Goal: Task Accomplishment & Management: Complete application form

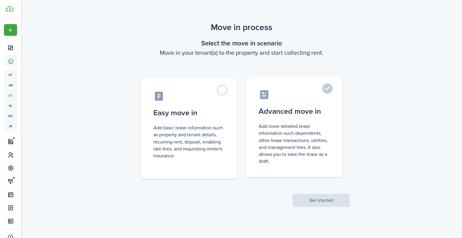
click at [327, 87] on label "Advanced move in Add more detailed lease information such dependents, other lea…" at bounding box center [294, 127] width 96 height 101
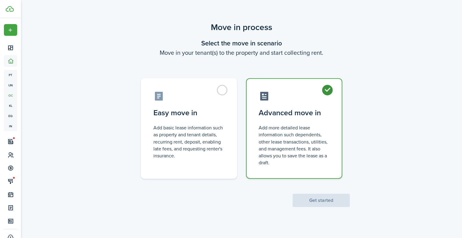
radio input "true"
click at [325, 197] on button "Get started" at bounding box center [321, 200] width 57 height 13
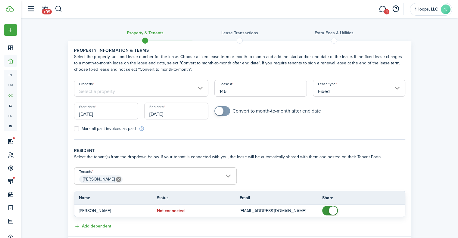
click at [196, 86] on input "Property" at bounding box center [141, 88] width 135 height 17
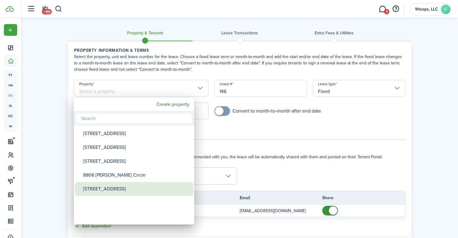
click at [132, 188] on div "[STREET_ADDRESS]" at bounding box center [136, 189] width 107 height 14
type input "[STREET_ADDRESS]"
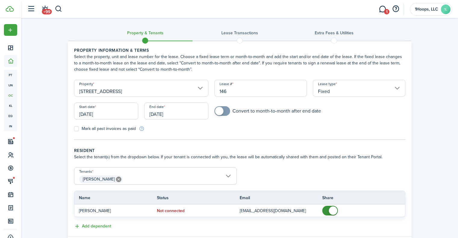
checkbox input "true"
click at [220, 111] on span at bounding box center [219, 111] width 8 height 8
click at [92, 113] on input "[DATE]" at bounding box center [106, 111] width 64 height 17
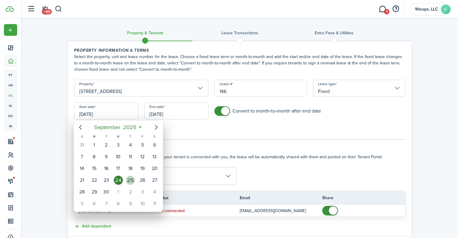
click at [130, 178] on div "25" at bounding box center [130, 180] width 9 height 9
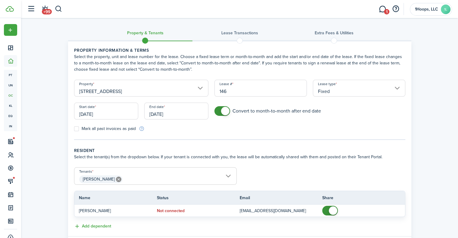
click at [84, 113] on input "[DATE]" at bounding box center [106, 111] width 64 height 17
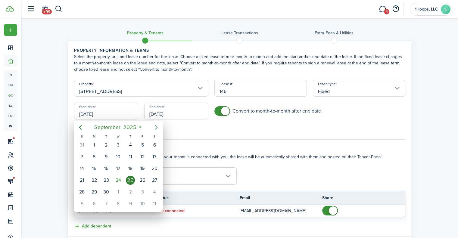
click at [154, 125] on icon "Next page" at bounding box center [156, 127] width 7 height 7
click at [152, 176] on div "25" at bounding box center [154, 180] width 9 height 9
type input "[DATE]"
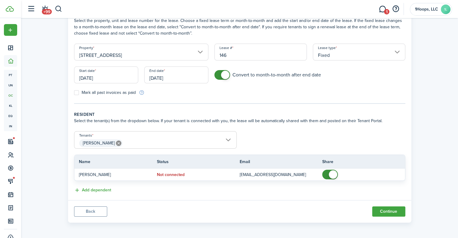
scroll to position [36, 0]
click at [392, 210] on button "Continue" at bounding box center [388, 211] width 33 height 10
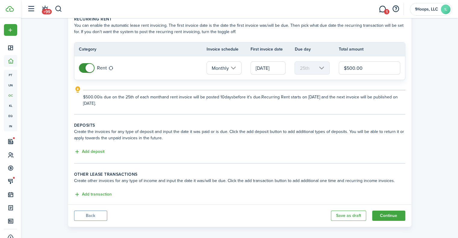
scroll to position [36, 0]
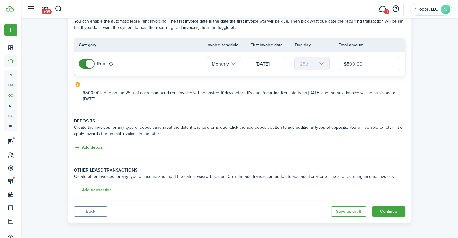
click at [94, 147] on button "Add deposit" at bounding box center [89, 147] width 30 height 7
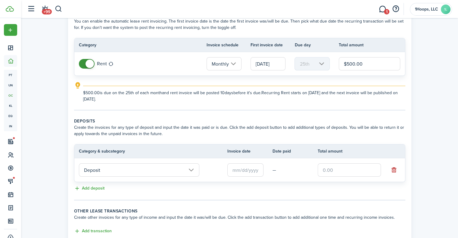
click at [235, 170] on input "text" at bounding box center [245, 169] width 36 height 13
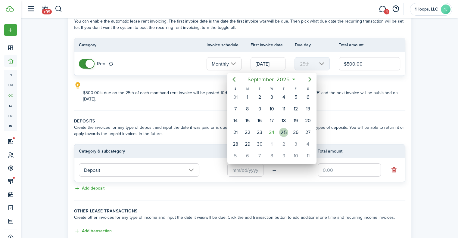
click at [279, 131] on div "25" at bounding box center [283, 132] width 12 height 11
type input "[DATE]"
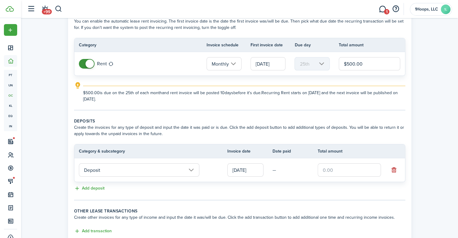
click at [323, 169] on input "text" at bounding box center [348, 169] width 63 height 13
type input "$100.00"
click at [205, 199] on tc-wizard-step "Deposits Create the invoices for any type of deposit and input the date it was …" at bounding box center [239, 159] width 331 height 82
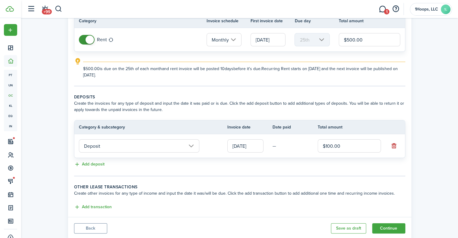
scroll to position [76, 0]
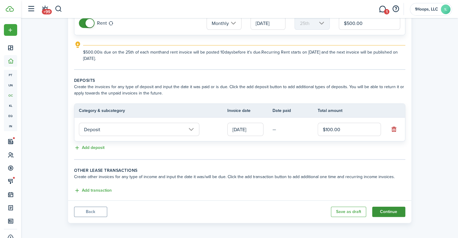
click at [388, 209] on button "Continue" at bounding box center [388, 212] width 33 height 10
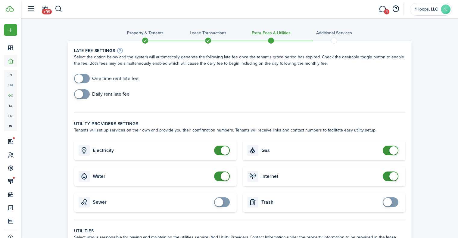
checkbox input "true"
click at [81, 94] on span at bounding box center [79, 94] width 8 height 8
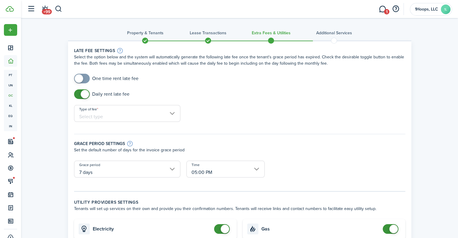
click at [174, 115] on input "Type of fee" at bounding box center [127, 113] width 106 height 17
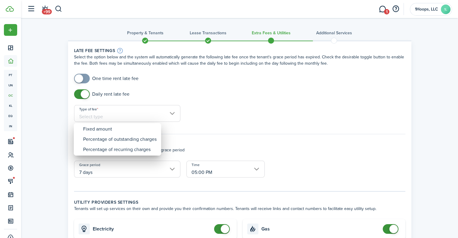
click at [171, 86] on div at bounding box center [229, 119] width 554 height 334
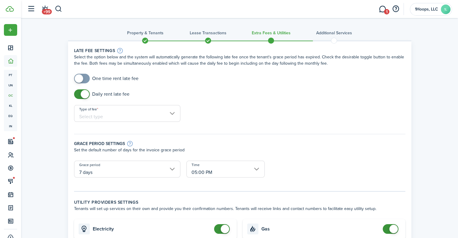
click at [174, 112] on input "Type of fee" at bounding box center [127, 113] width 106 height 17
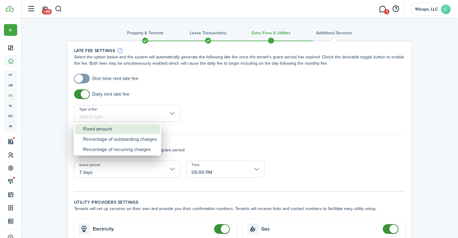
click at [120, 129] on div "Fixed amount" at bounding box center [119, 129] width 73 height 10
type input "Fixed amount"
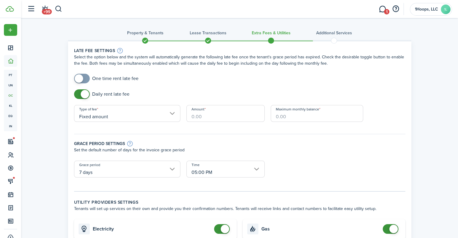
click at [191, 116] on input "Amount" at bounding box center [225, 113] width 78 height 17
click at [171, 169] on input "7 days" at bounding box center [127, 169] width 106 height 17
type input "$75.00"
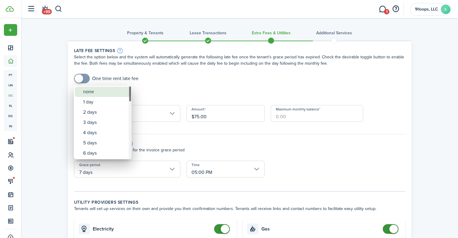
click at [94, 95] on div "none" at bounding box center [105, 92] width 44 height 10
type input "none"
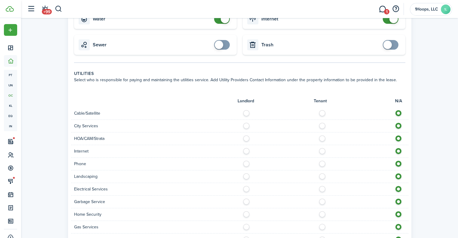
scroll to position [259, 0]
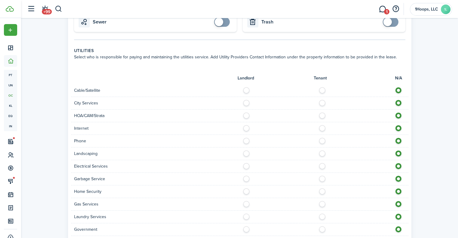
click at [248, 93] on div at bounding box center [324, 90] width 169 height 6
click at [246, 127] on label at bounding box center [248, 126] width 11 height 3
click at [321, 128] on label at bounding box center [323, 126] width 11 height 3
radio input "false"
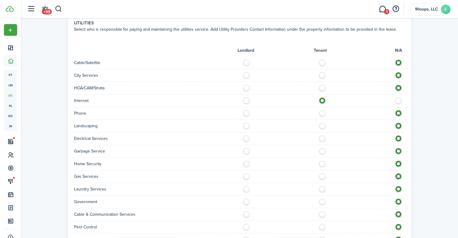
click at [397, 100] on label at bounding box center [400, 99] width 11 height 3
radio input "false"
radio input "true"
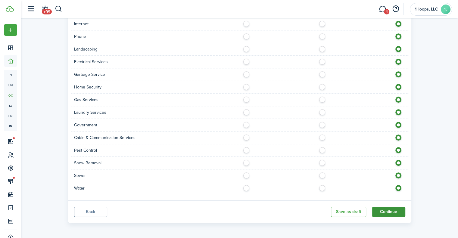
click at [388, 210] on button "Continue" at bounding box center [388, 212] width 33 height 10
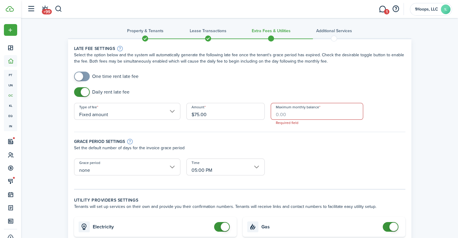
scroll to position [0, 0]
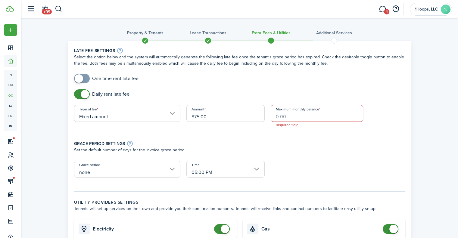
click at [294, 117] on input "Maximum monthly balance" at bounding box center [317, 113] width 92 height 17
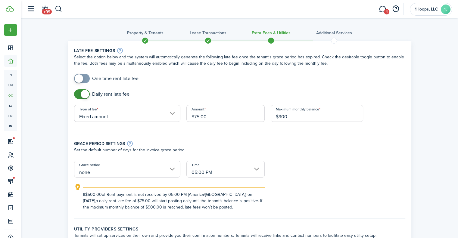
type input "$900.00"
click at [324, 147] on p "Set the default number of days for the invoice grace period" at bounding box center [239, 150] width 331 height 6
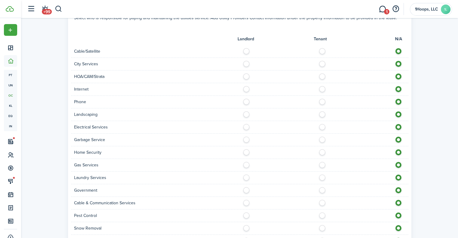
scroll to position [390, 0]
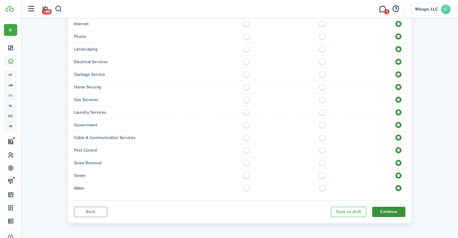
click at [382, 210] on button "Continue" at bounding box center [388, 212] width 33 height 10
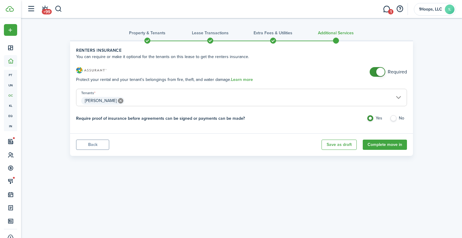
checkbox input "false"
click at [380, 69] on span at bounding box center [380, 72] width 8 height 8
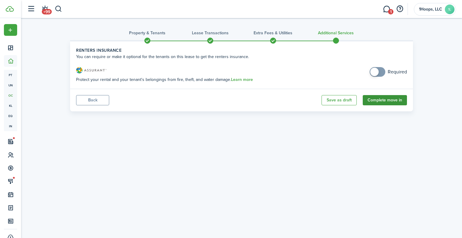
click at [375, 100] on button "Complete move in" at bounding box center [385, 100] width 44 height 10
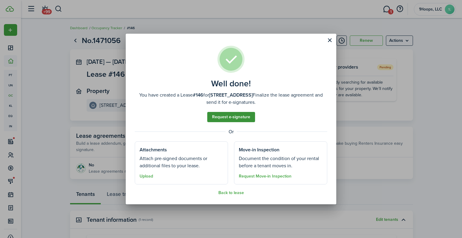
click at [231, 115] on link "Request e-signature" at bounding box center [231, 117] width 48 height 10
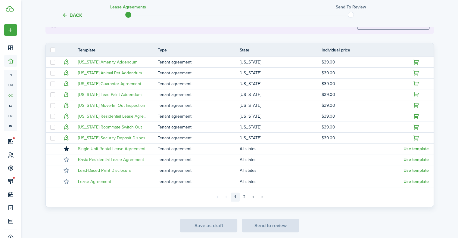
scroll to position [121, 0]
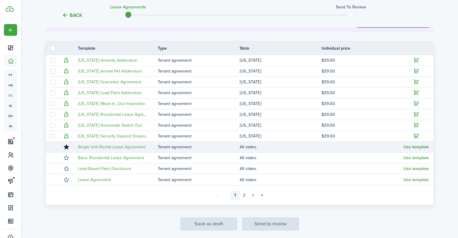
click at [413, 147] on button "Use template" at bounding box center [415, 147] width 25 height 5
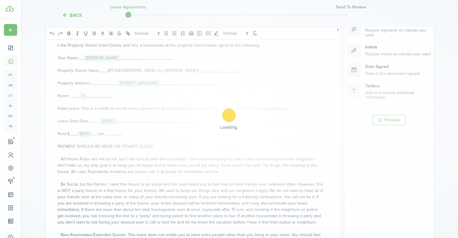
scroll to position [116, 0]
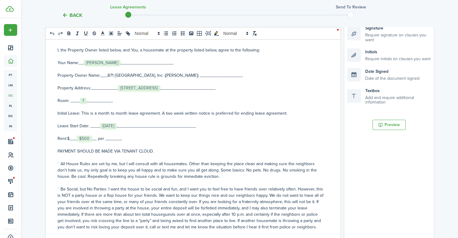
click at [85, 100] on span "1" at bounding box center [83, 101] width 6 height 6
click at [87, 100] on p "Room: ____﻿ 1 ﻿___________" at bounding box center [190, 101] width 266 height 6
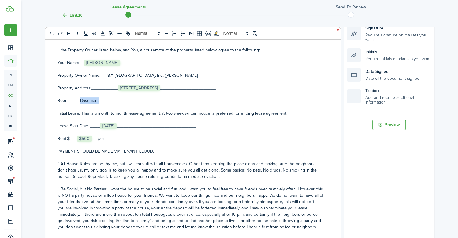
drag, startPoint x: 98, startPoint y: 99, endPoint x: 79, endPoint y: 99, distance: 18.1
click at [79, 99] on p "Room: ____﻿Basement__________" at bounding box center [190, 101] width 266 height 6
click at [85, 36] on icon "underline" at bounding box center [85, 33] width 5 height 5
click at [155, 102] on p "Room: ____ ﻿Basement __________" at bounding box center [190, 101] width 266 height 6
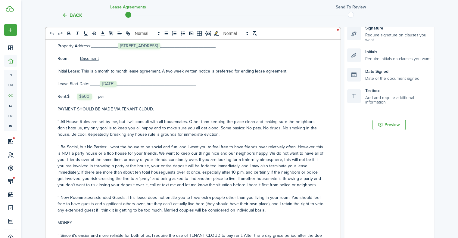
scroll to position [43, 0]
click at [110, 96] on p "Rent:$___﻿ $500 ﻿__ per _______" at bounding box center [190, 96] width 266 height 6
drag, startPoint x: 121, startPoint y: 94, endPoint x: 110, endPoint y: 95, distance: 10.5
click at [110, 95] on p "Rent:$___﻿ $500 ﻿__ per __Month_____" at bounding box center [190, 96] width 266 height 6
click at [85, 32] on icon "underline" at bounding box center [85, 33] width 5 height 5
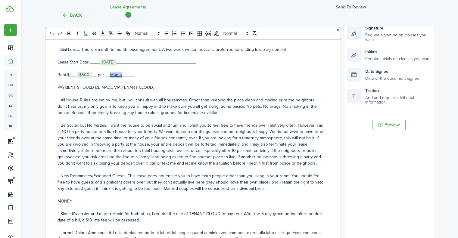
scroll to position [64, 0]
click at [153, 85] on p "PAYMENT SHOULD BE MADE VIA TENANT CLOUD." at bounding box center [190, 87] width 266 height 6
click at [151, 85] on p "PAYMENT SHOULD BE MADE VIA TENANT CLOUD." at bounding box center [190, 87] width 266 height 6
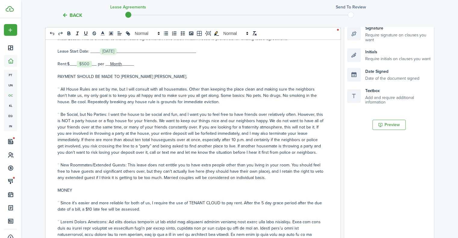
scroll to position [72, 0]
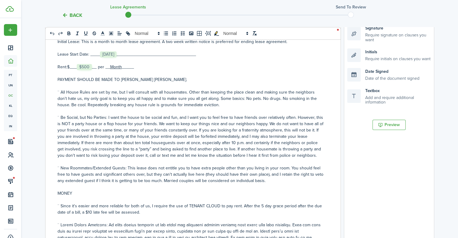
click at [259, 98] on p "¨ All House Rules are set by me, but I will consult with all housemates. Other …" at bounding box center [190, 98] width 266 height 19
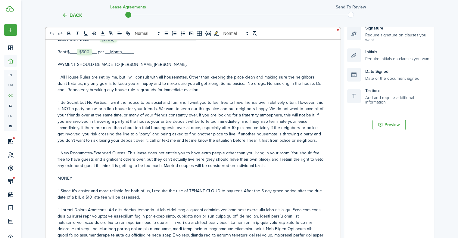
scroll to position [108, 0]
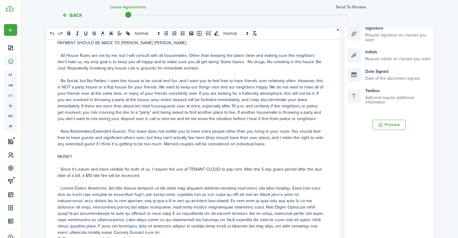
click at [284, 130] on p "¨ New Roommates/Extended Guests: This lease does not entitle you to have extra …" at bounding box center [190, 137] width 266 height 19
click at [250, 130] on p "¨ New Roommates/Extended Guests: This lease does not entitle you to have extra …" at bounding box center [190, 137] width 266 height 19
click at [63, 138] on p "¨ New Roommates/Extended Guests: This lease does not entitle you to have extra …" at bounding box center [190, 137] width 266 height 19
click at [215, 168] on p "¨ Since it's easier and more reliable for both of us, I require the use of TENA…" at bounding box center [190, 172] width 266 height 13
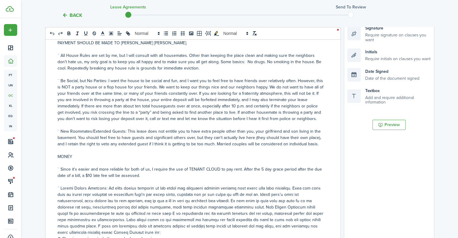
click at [293, 167] on p "¨ Since it's easier and more reliable for both of us, I require the use of TENA…" at bounding box center [190, 172] width 266 height 13
click at [300, 169] on p "¨ Since it's easier and more reliable for both of us, I require the use of TENA…" at bounding box center [190, 172] width 266 height 13
click at [259, 179] on p at bounding box center [190, 182] width 266 height 6
click at [297, 167] on p "¨ Since it's easier and more reliable for both of us, I require the use of TENA…" at bounding box center [190, 172] width 266 height 13
click at [301, 167] on p "¨ Since it's easier and more reliable for both of us, I require the use of TENA…" at bounding box center [190, 172] width 266 height 13
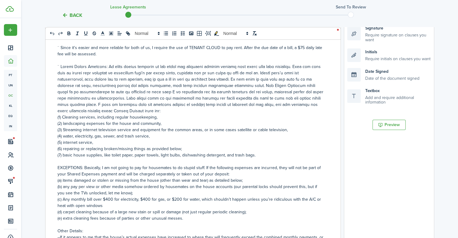
scroll to position [232, 0]
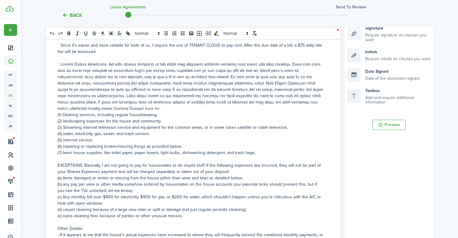
click at [257, 150] on p "(7) basic house supplies, like toilet paper, paper towels, light bulbs, dishwas…" at bounding box center [190, 153] width 266 height 6
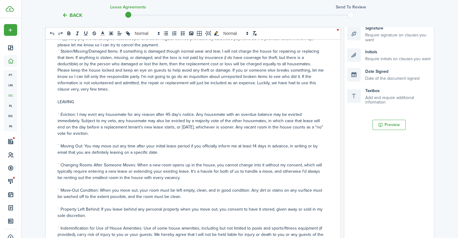
scroll to position [456, 0]
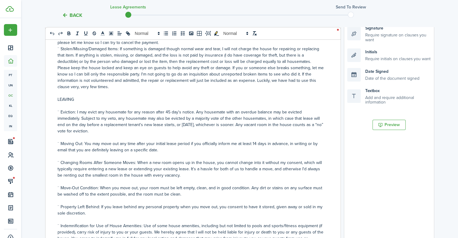
click at [168, 111] on p "¨ Eviction: I may evict any housemate for any reason after 45 day's notice. Any…" at bounding box center [190, 121] width 266 height 25
drag, startPoint x: 99, startPoint y: 132, endPoint x: 82, endPoint y: 119, distance: 21.8
click at [82, 119] on p "¨ Eviction: I may evict any housemate for any reason after 5 day's notice. Any …" at bounding box center [190, 121] width 266 height 25
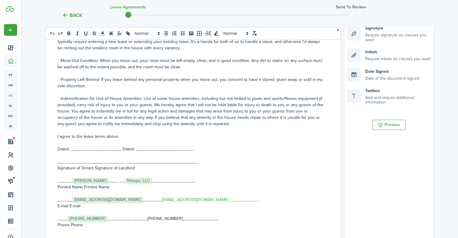
scroll to position [586, 0]
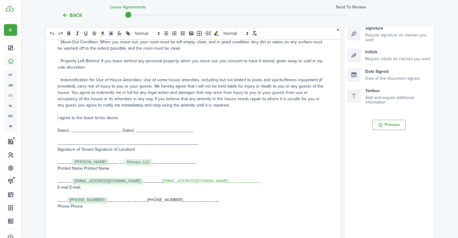
click at [164, 203] on p "____﻿ [PHONE_NUMBER] ﻿__________ ______[PHONE_NUMBER]_______________" at bounding box center [190, 200] width 266 height 6
click at [254, 184] on link "[EMAIL_ADDRESS][DOMAIN_NAME]_____________" at bounding box center [211, 181] width 98 height 6
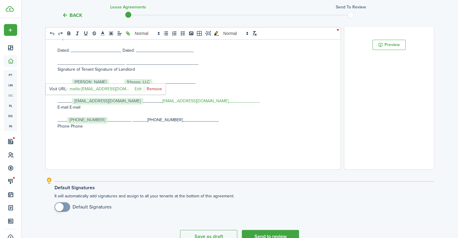
scroll to position [230, 0]
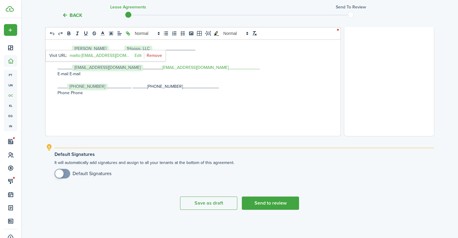
checkbox input "true"
click at [63, 172] on span at bounding box center [59, 173] width 8 height 8
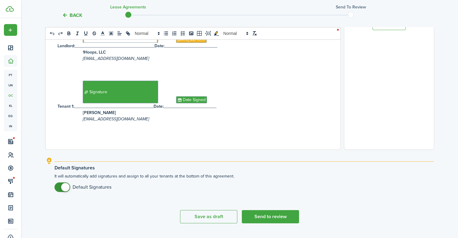
scroll to position [223, 0]
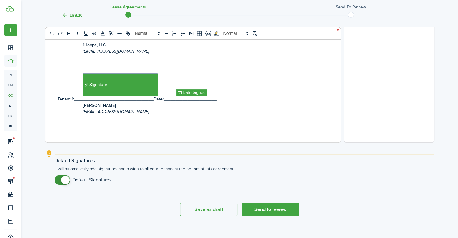
click at [221, 121] on div "THE LEASE I, the Property Owner listed below, and You, a housemate at the prope…" at bounding box center [190, 24] width 290 height 236
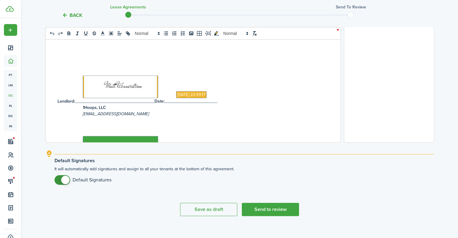
scroll to position [647, 0]
click at [143, 93] on span at bounding box center [120, 87] width 75 height 23
click at [147, 97] on span at bounding box center [120, 87] width 75 height 23
drag, startPoint x: 147, startPoint y: 97, endPoint x: 111, endPoint y: 153, distance: 67.1
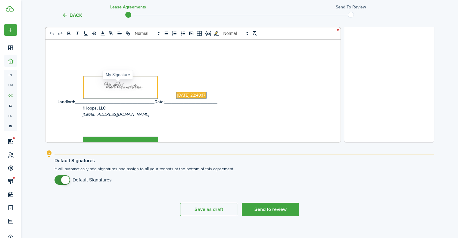
click at [111, 153] on explanation "Default Signatures It will automatically add signatures and assign to all your …" at bounding box center [239, 170] width 388 height 41
click at [265, 208] on button "Send to review" at bounding box center [270, 209] width 57 height 13
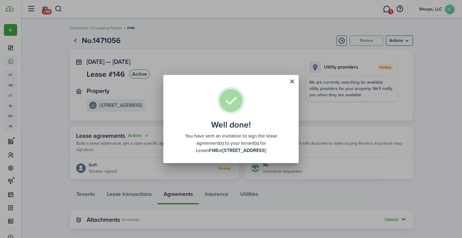
click at [253, 60] on div "Well done! You have sent an invitation to sign the lease agreement(s) to your t…" at bounding box center [231, 119] width 462 height 238
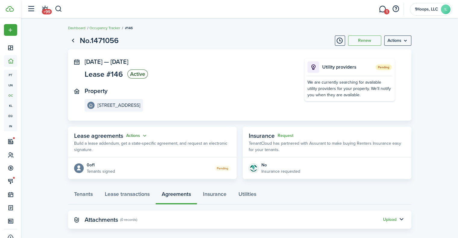
click at [135, 135] on button "Actions" at bounding box center [137, 135] width 22 height 7
click at [119, 146] on link "Edit" at bounding box center [121, 147] width 53 height 11
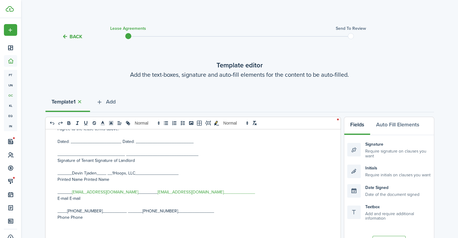
scroll to position [688, 0]
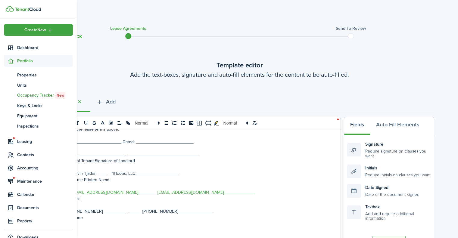
click at [21, 61] on span "Portfolio" at bounding box center [45, 61] width 56 height 6
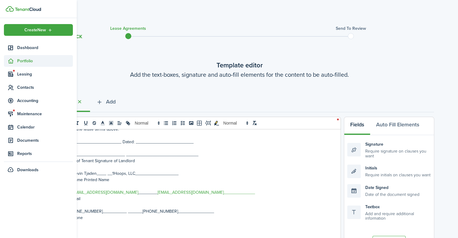
click at [31, 59] on span "Portfolio" at bounding box center [45, 61] width 56 height 6
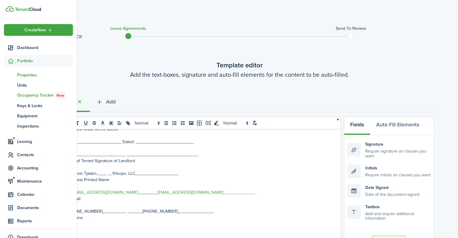
click at [30, 77] on span "Properties" at bounding box center [45, 75] width 56 height 6
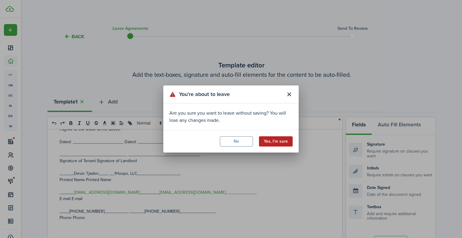
click at [280, 144] on button "Yes, I'm sure" at bounding box center [276, 141] width 34 height 10
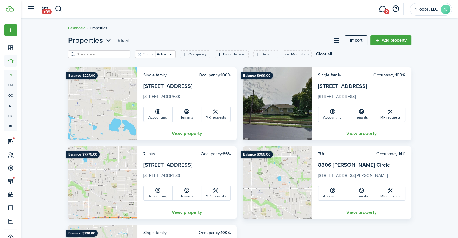
scroll to position [76, 0]
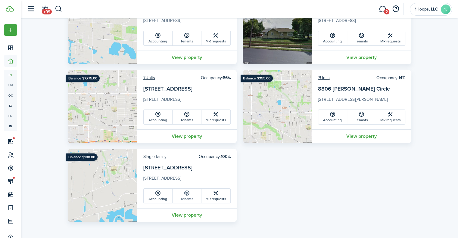
click at [187, 197] on link "Tenants" at bounding box center [186, 196] width 29 height 14
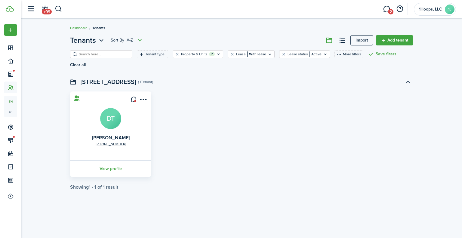
click at [118, 108] on avatar-text "DT" at bounding box center [110, 118] width 21 height 21
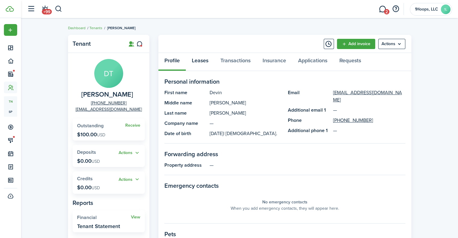
click at [198, 60] on link "Leases" at bounding box center [200, 62] width 29 height 18
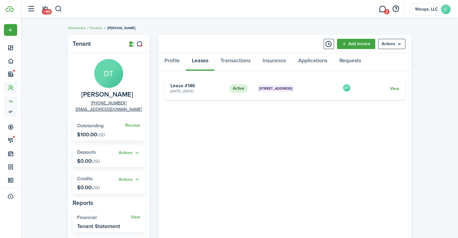
click at [396, 86] on link "View" at bounding box center [393, 88] width 9 height 6
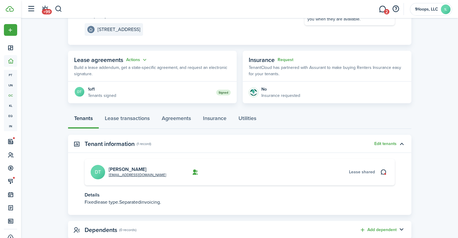
scroll to position [93, 0]
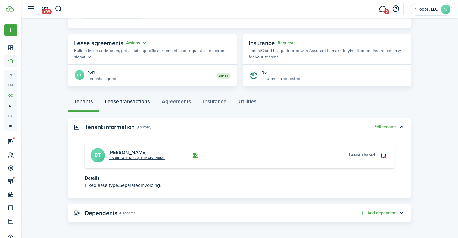
click at [133, 100] on link "Lease transactions" at bounding box center [127, 103] width 57 height 18
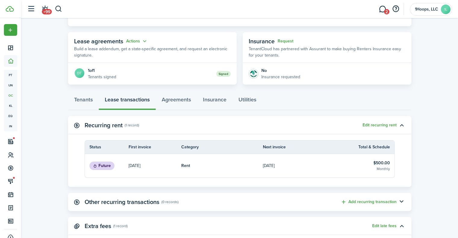
scroll to position [96, 0]
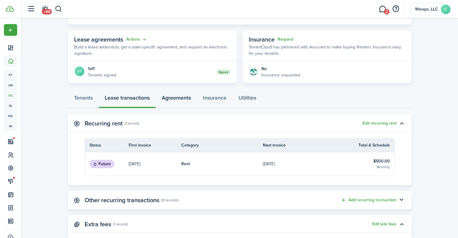
click at [177, 98] on link "Agreements" at bounding box center [176, 99] width 41 height 18
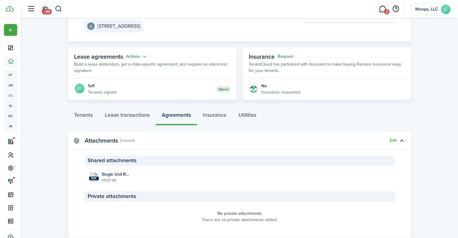
scroll to position [95, 0]
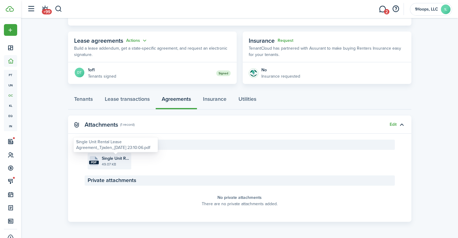
click at [119, 161] on span "Single Unit Rental Lease Agreement_Tjaden_[DATE] 23:10:06.pdf" at bounding box center [116, 158] width 28 height 6
